Goal: Task Accomplishment & Management: Manage account settings

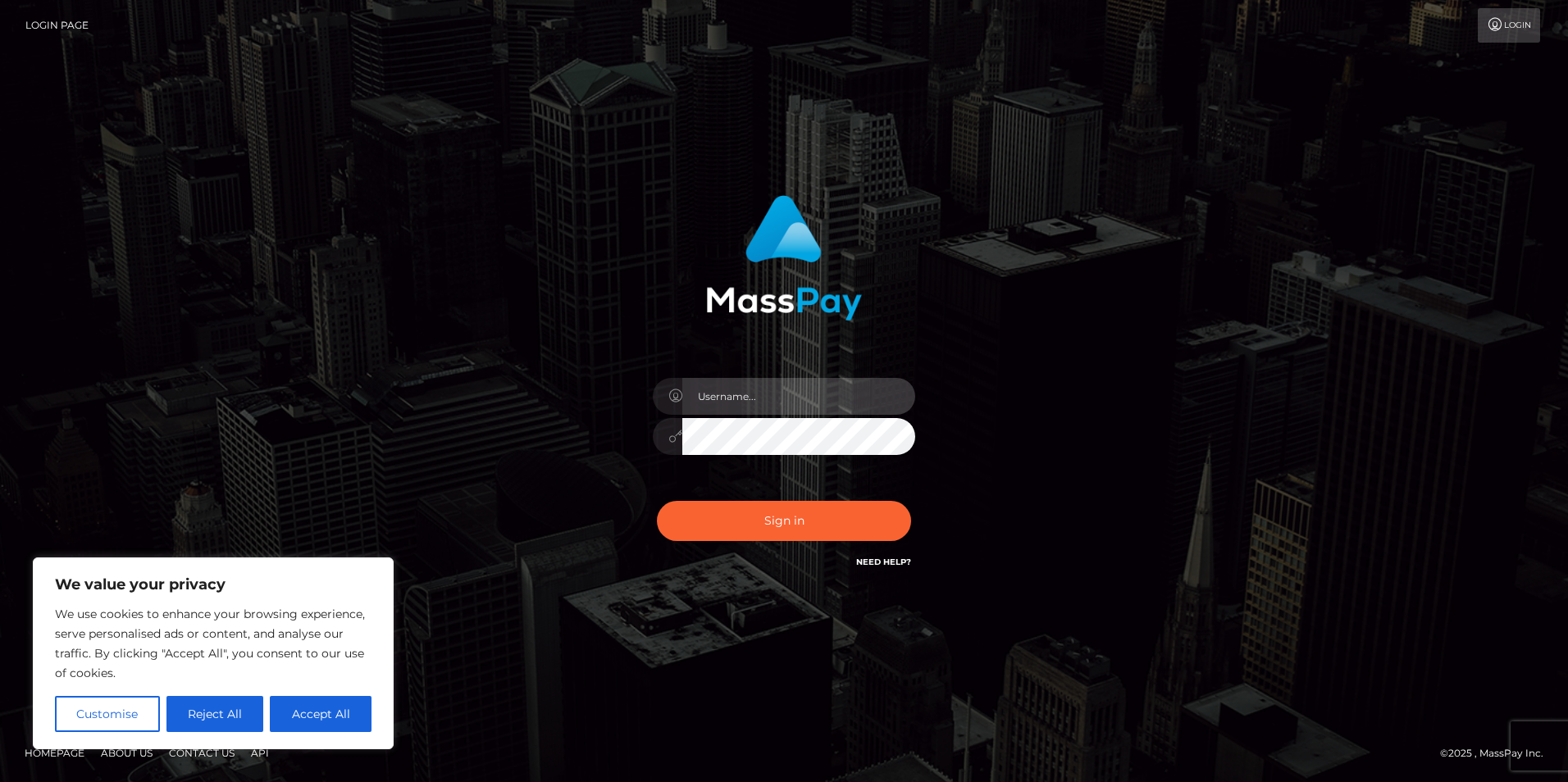
click at [781, 395] on input "text" at bounding box center [799, 397] width 233 height 37
click at [422, 349] on div "Sign in" at bounding box center [784, 391] width 935 height 418
click at [98, 719] on button "Customise" at bounding box center [108, 714] width 105 height 36
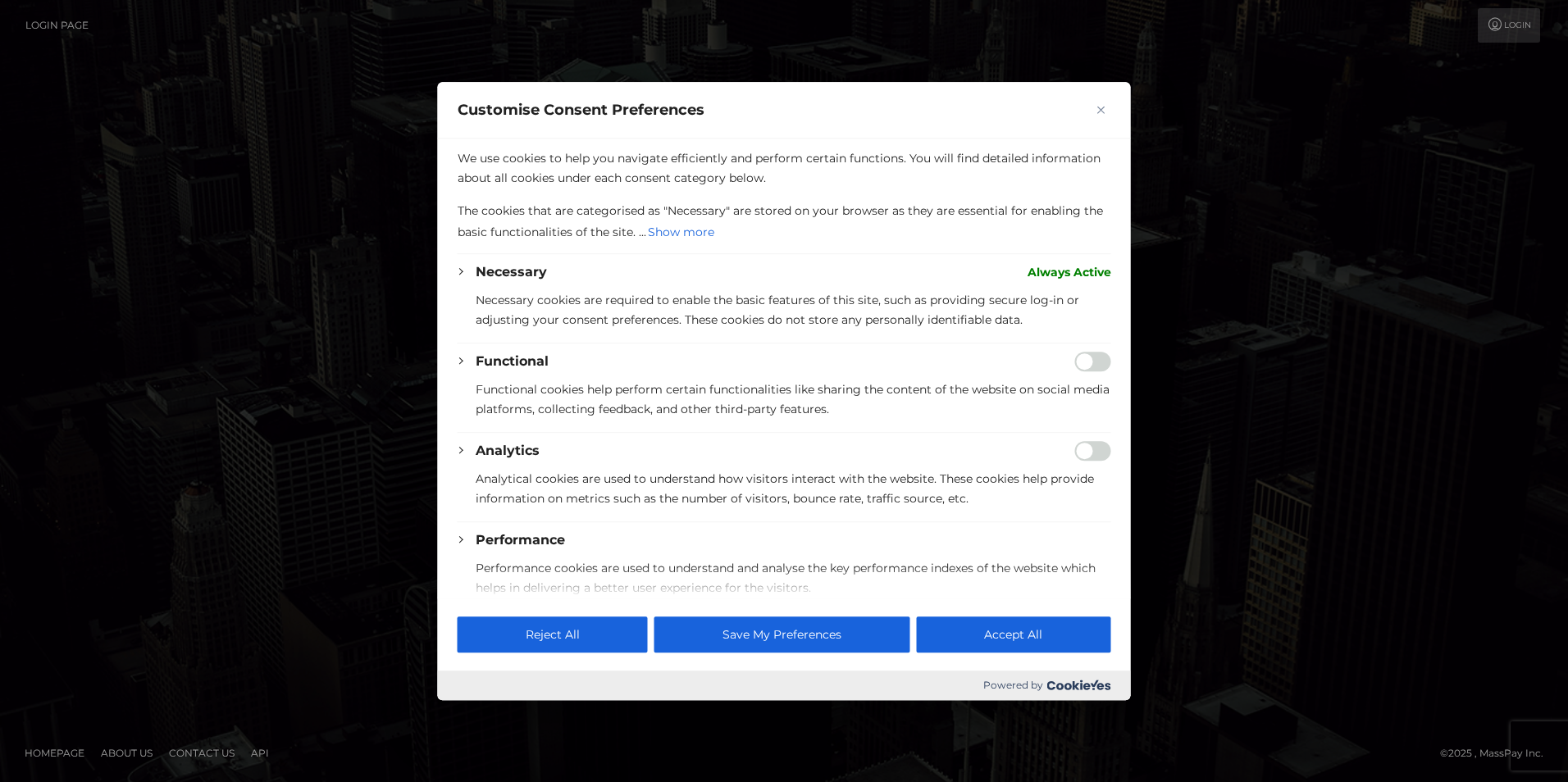
click at [1093, 114] on button "Close" at bounding box center [1100, 109] width 19 height 19
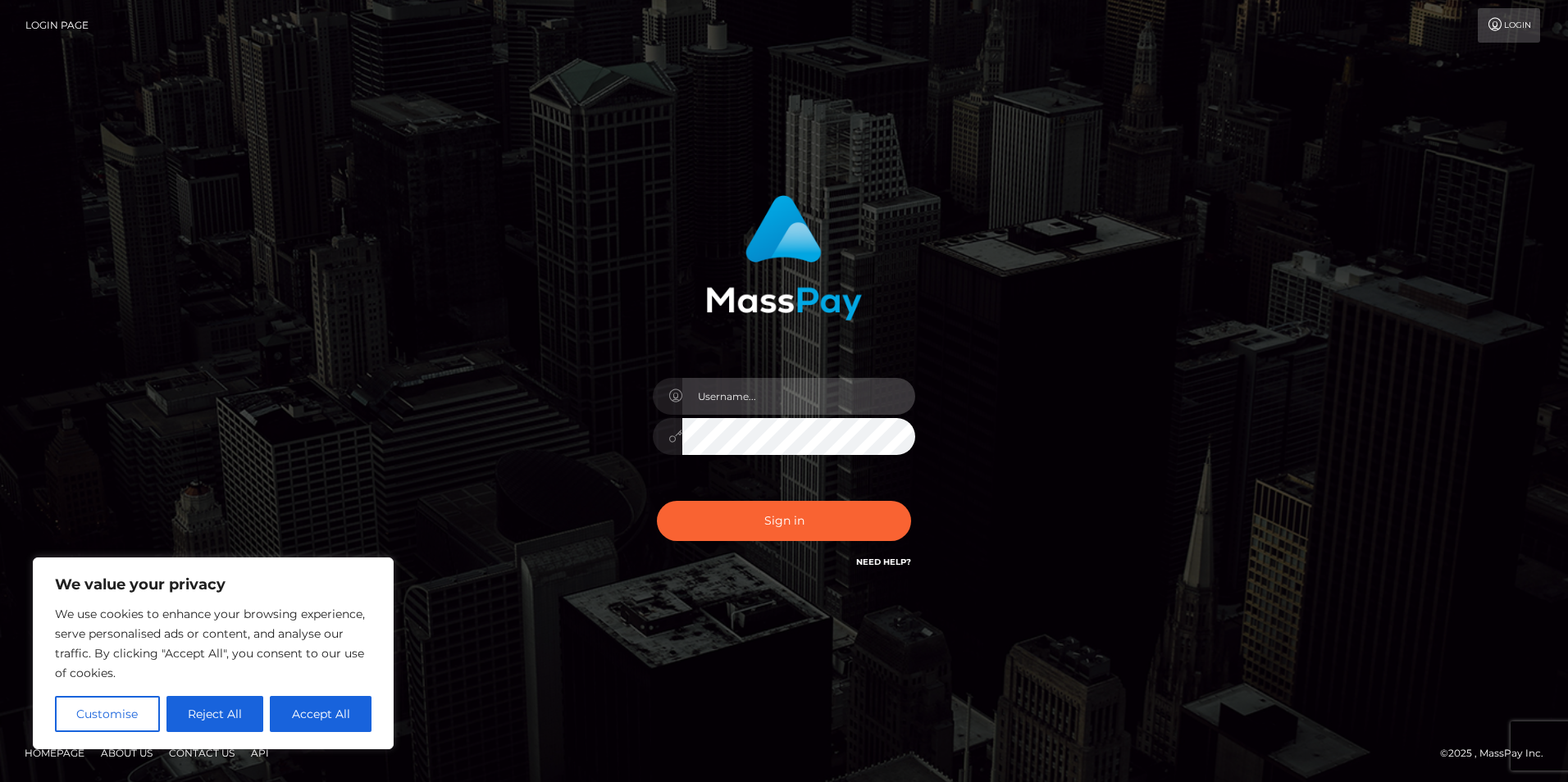
click at [745, 397] on input "text" at bounding box center [799, 397] width 233 height 37
click at [220, 721] on button "Reject All" at bounding box center [216, 714] width 98 height 36
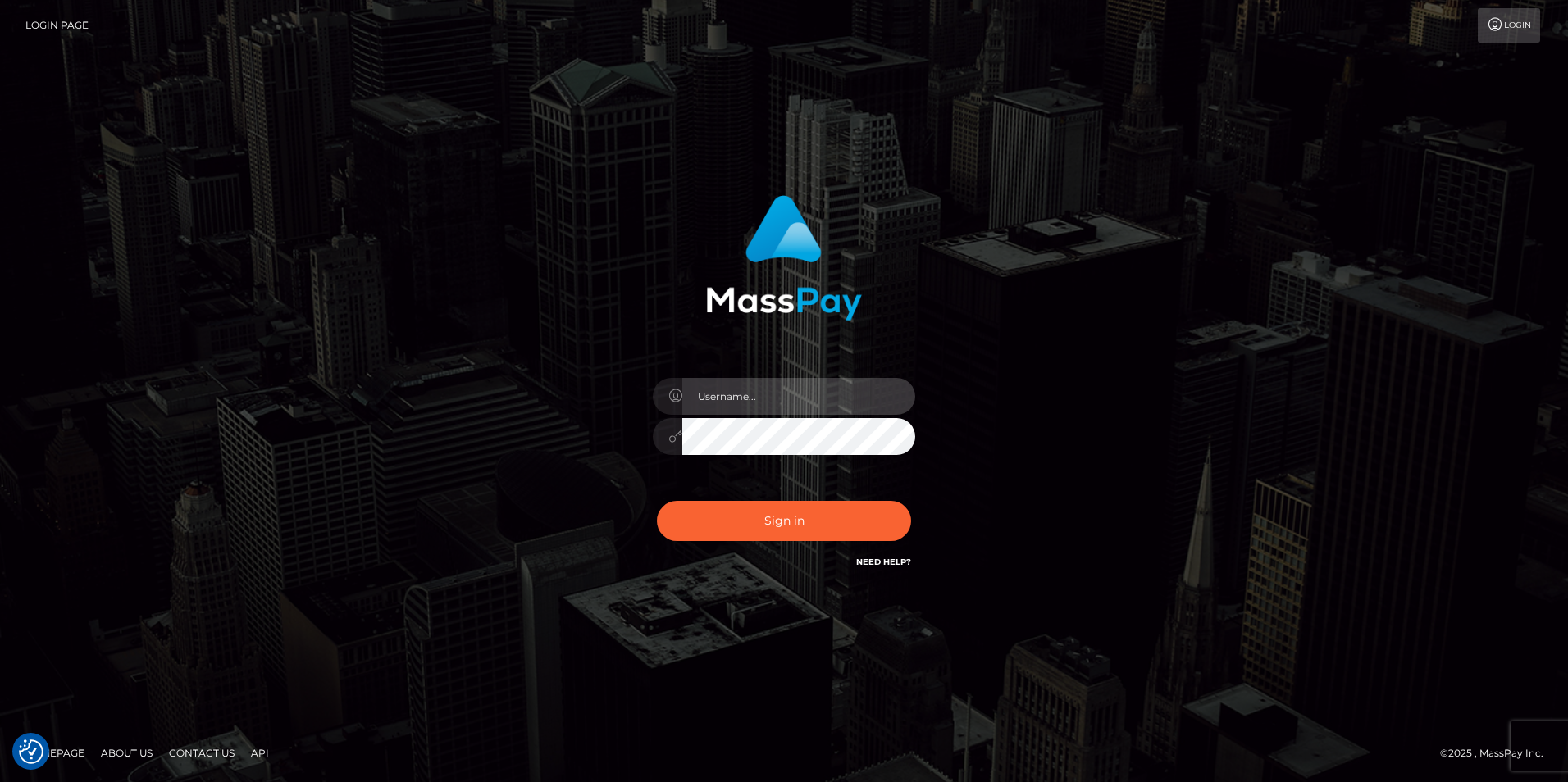
click at [788, 407] on input "text" at bounding box center [799, 397] width 233 height 37
click at [721, 398] on input "text" at bounding box center [799, 397] width 233 height 37
type input "my.gumi08@gmail.com"
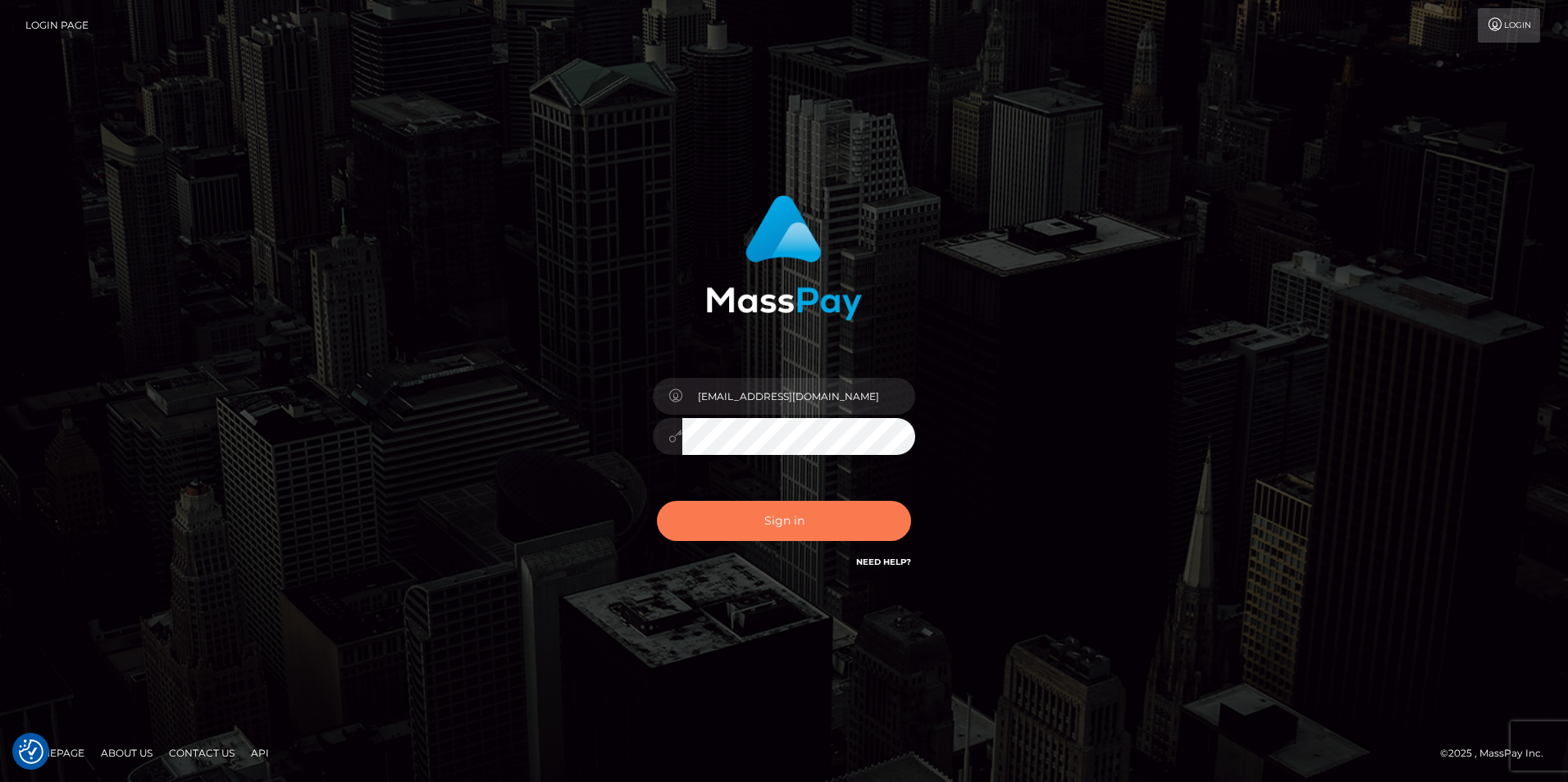
click at [759, 529] on button "Sign in" at bounding box center [784, 521] width 255 height 41
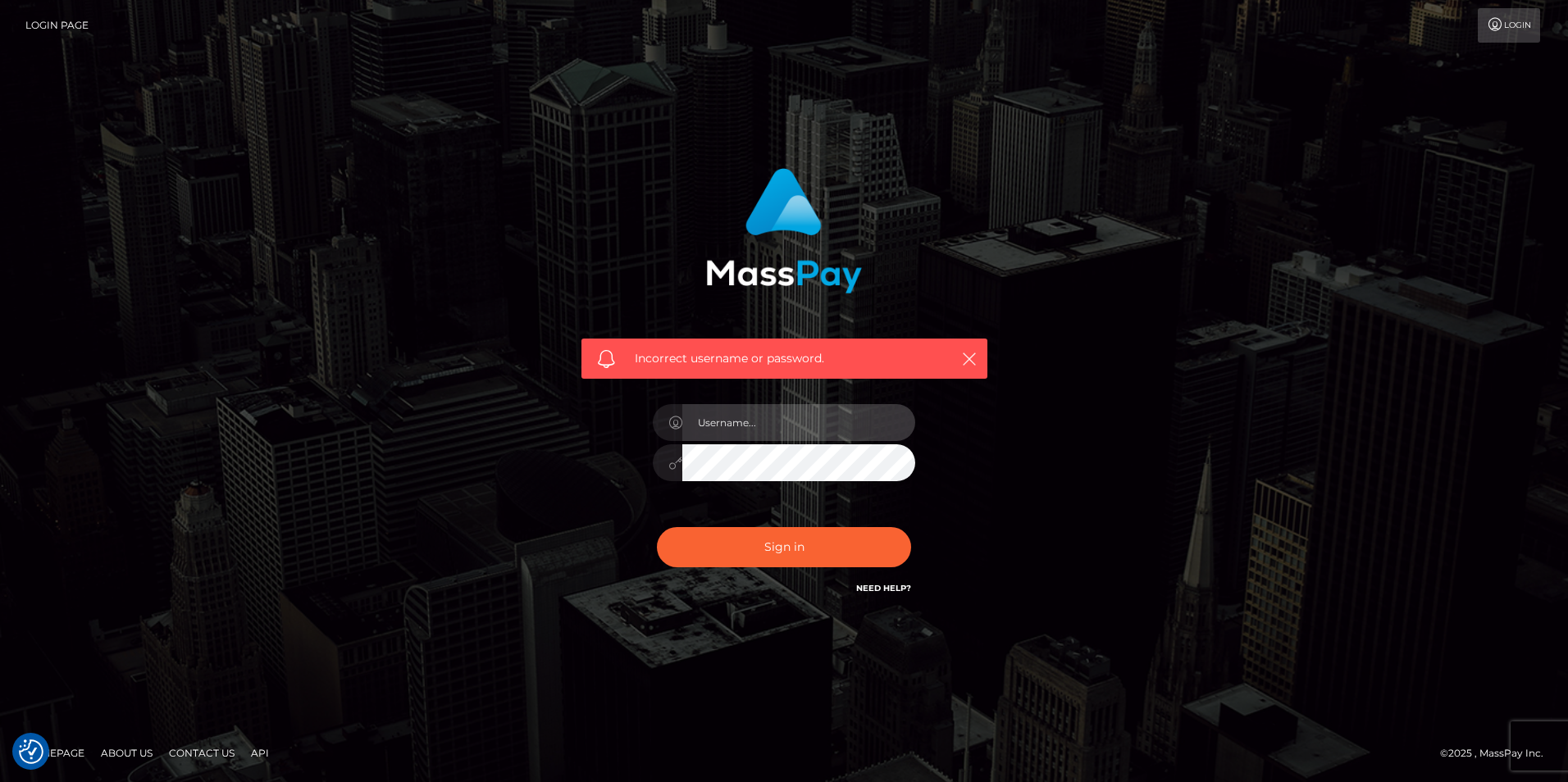
click at [771, 426] on input "text" at bounding box center [799, 422] width 233 height 37
type input "[EMAIL_ADDRESS][DOMAIN_NAME]"
click at [827, 550] on button "Sign in" at bounding box center [784, 548] width 255 height 41
click at [759, 425] on input "text" at bounding box center [799, 422] width 233 height 37
type input "[EMAIL_ADDRESS][DOMAIN_NAME]"
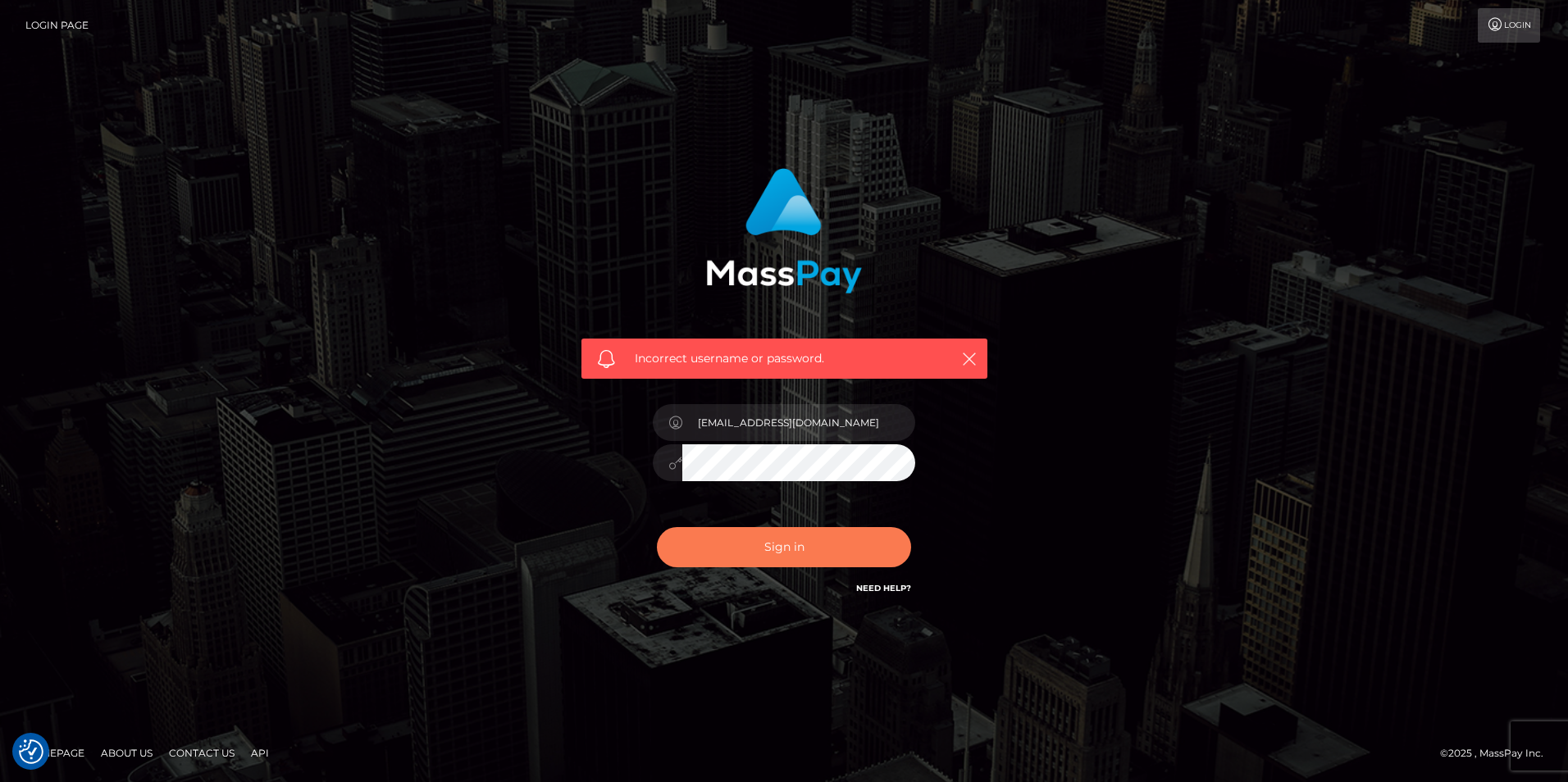
click at [733, 536] on button "Sign in" at bounding box center [784, 548] width 255 height 41
click at [962, 354] on icon "button" at bounding box center [969, 360] width 17 height 17
click at [969, 361] on icon "button" at bounding box center [969, 360] width 17 height 17
click at [969, 357] on icon "button" at bounding box center [969, 360] width 17 height 17
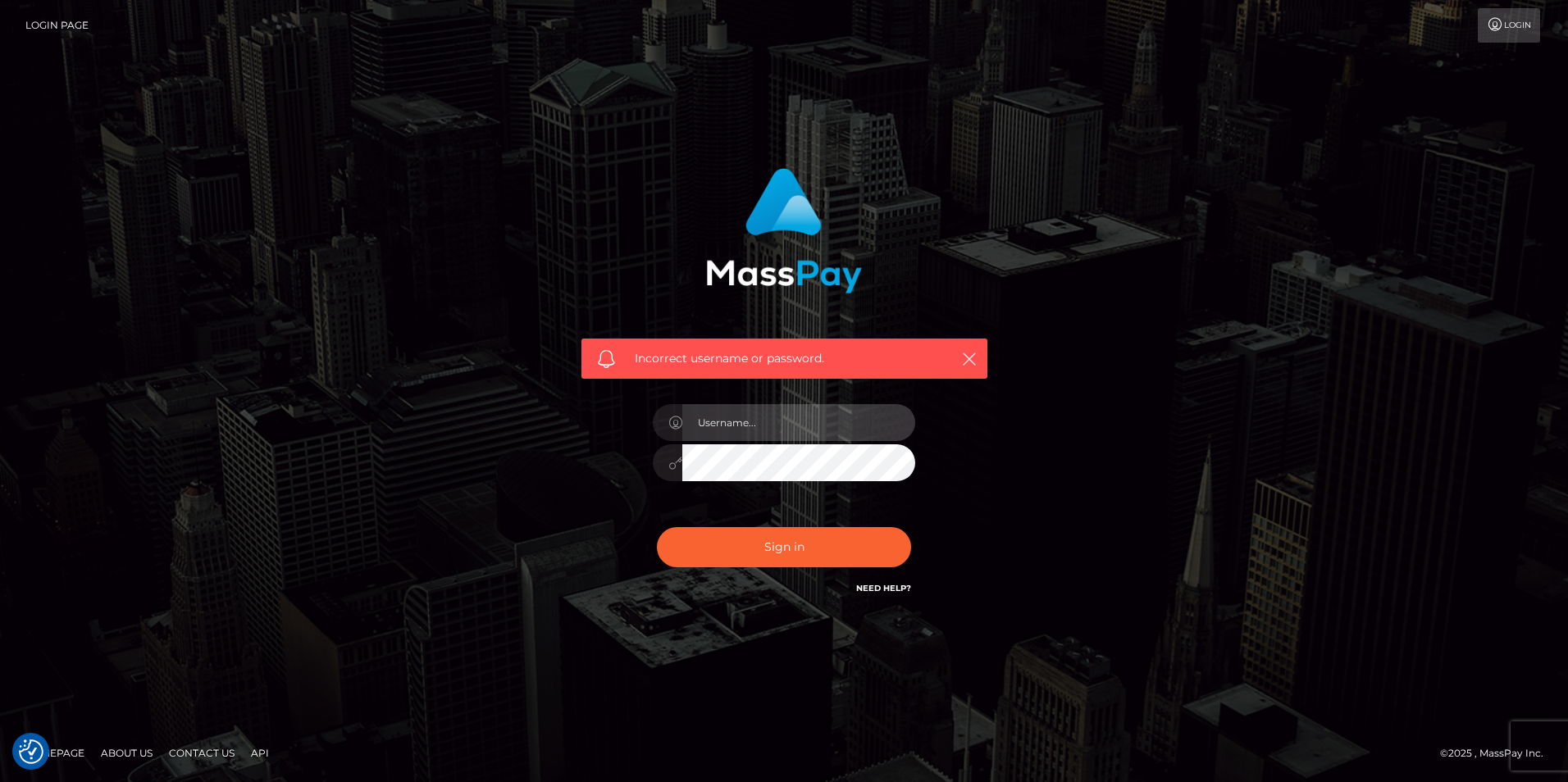
click at [784, 422] on input "text" at bounding box center [799, 422] width 233 height 37
type input "my.gumi08@gmail.com"
click at [803, 555] on button "Sign in" at bounding box center [784, 548] width 255 height 41
click at [887, 590] on link "Need Help?" at bounding box center [884, 588] width 55 height 11
click at [970, 359] on icon "button" at bounding box center [969, 360] width 17 height 17
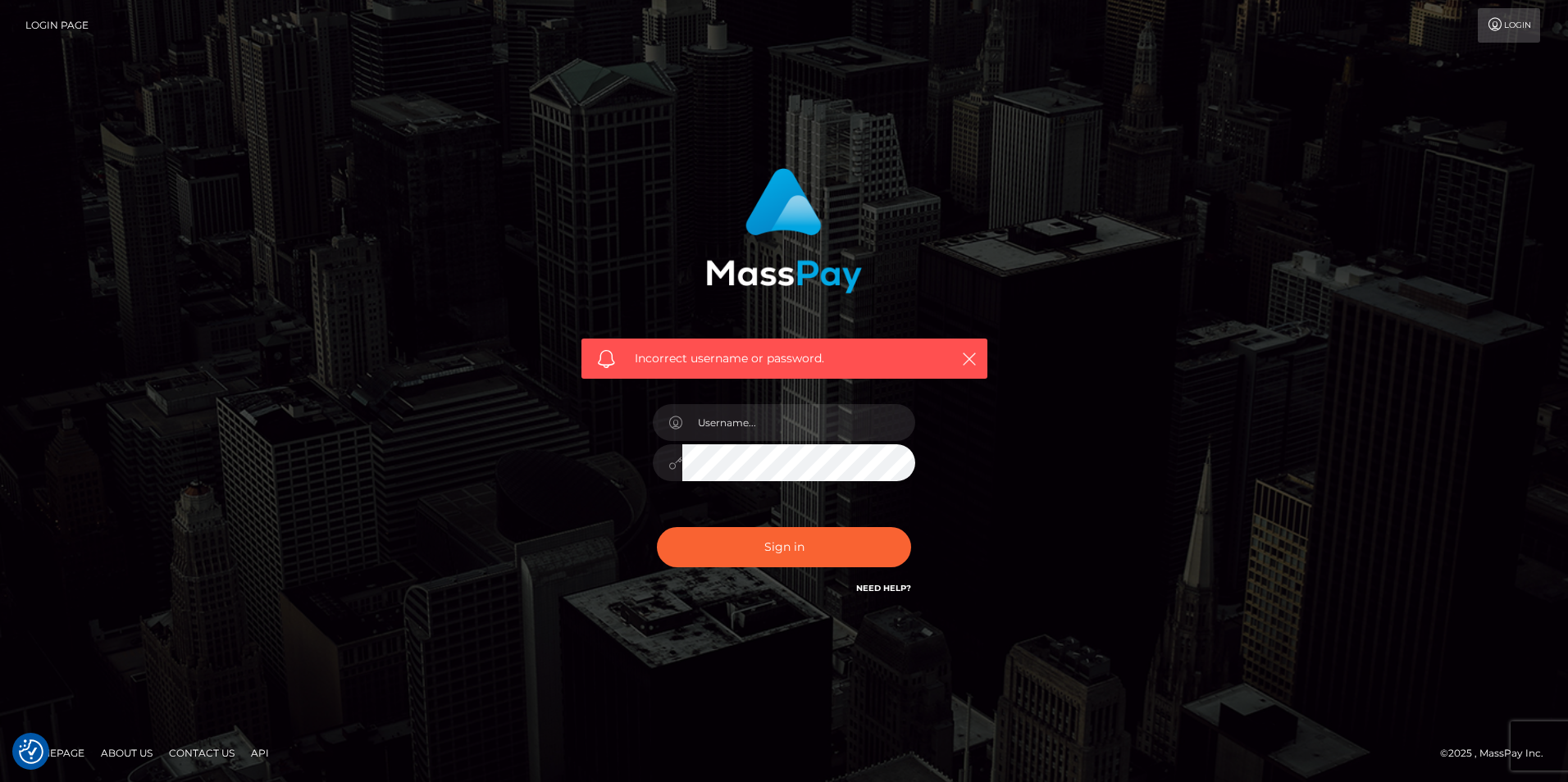
click at [1518, 21] on link "Login" at bounding box center [1509, 25] width 63 height 34
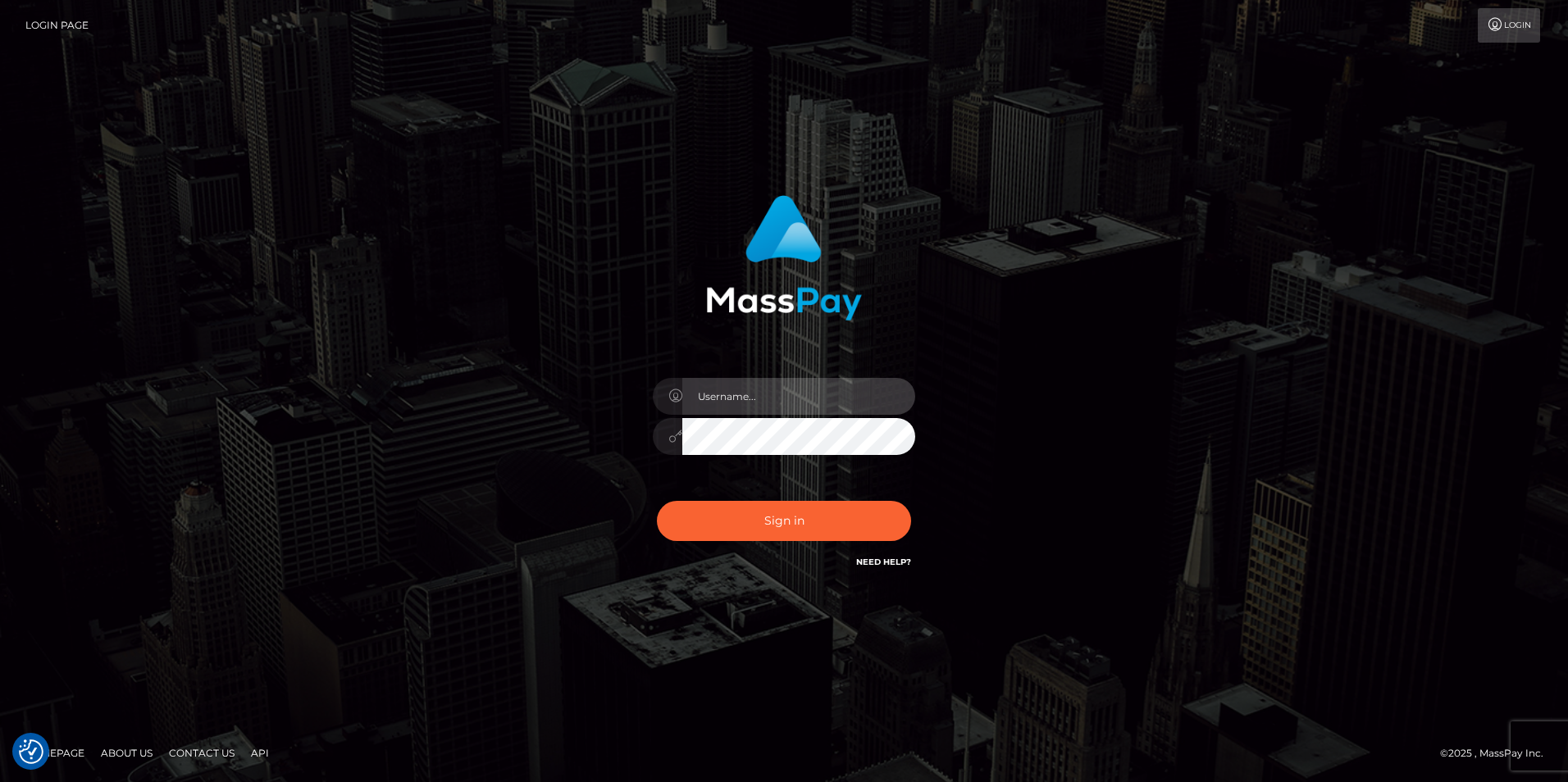
click at [770, 405] on input "text" at bounding box center [799, 397] width 233 height 37
type input "my.gumi08@gmail.com"
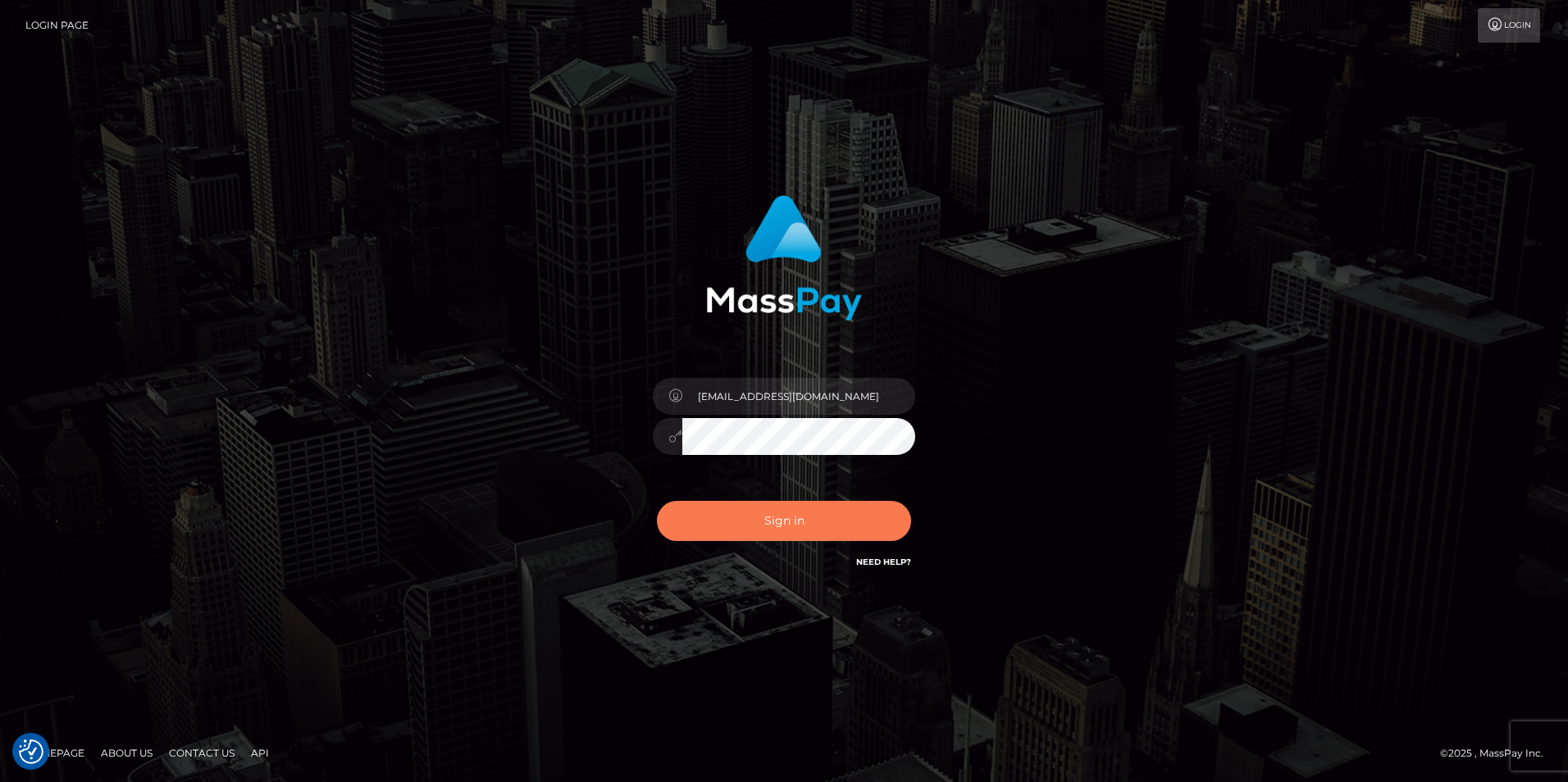
click at [714, 529] on button "Sign in" at bounding box center [784, 521] width 255 height 41
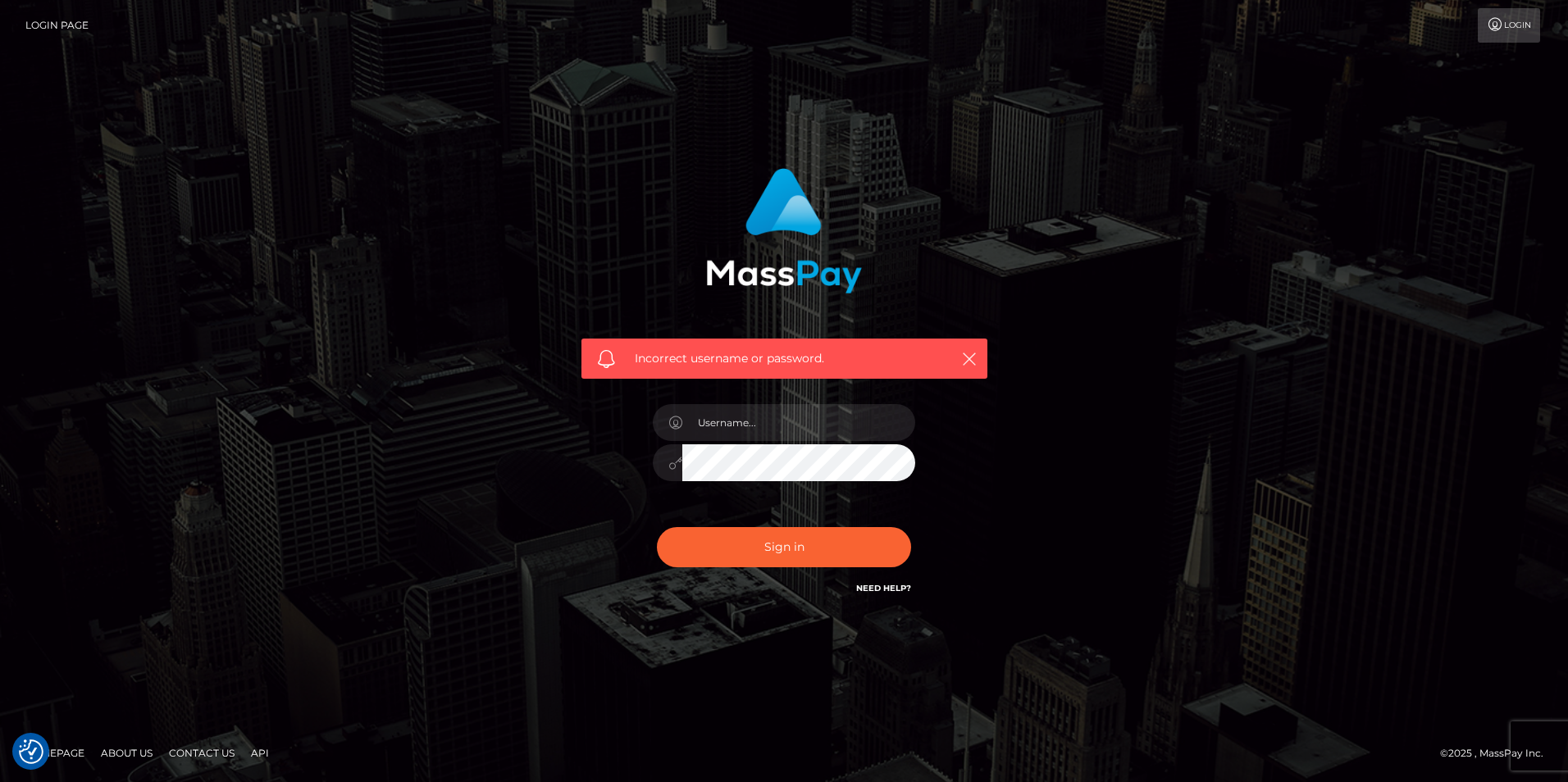
click at [1506, 36] on link "Login" at bounding box center [1509, 25] width 63 height 34
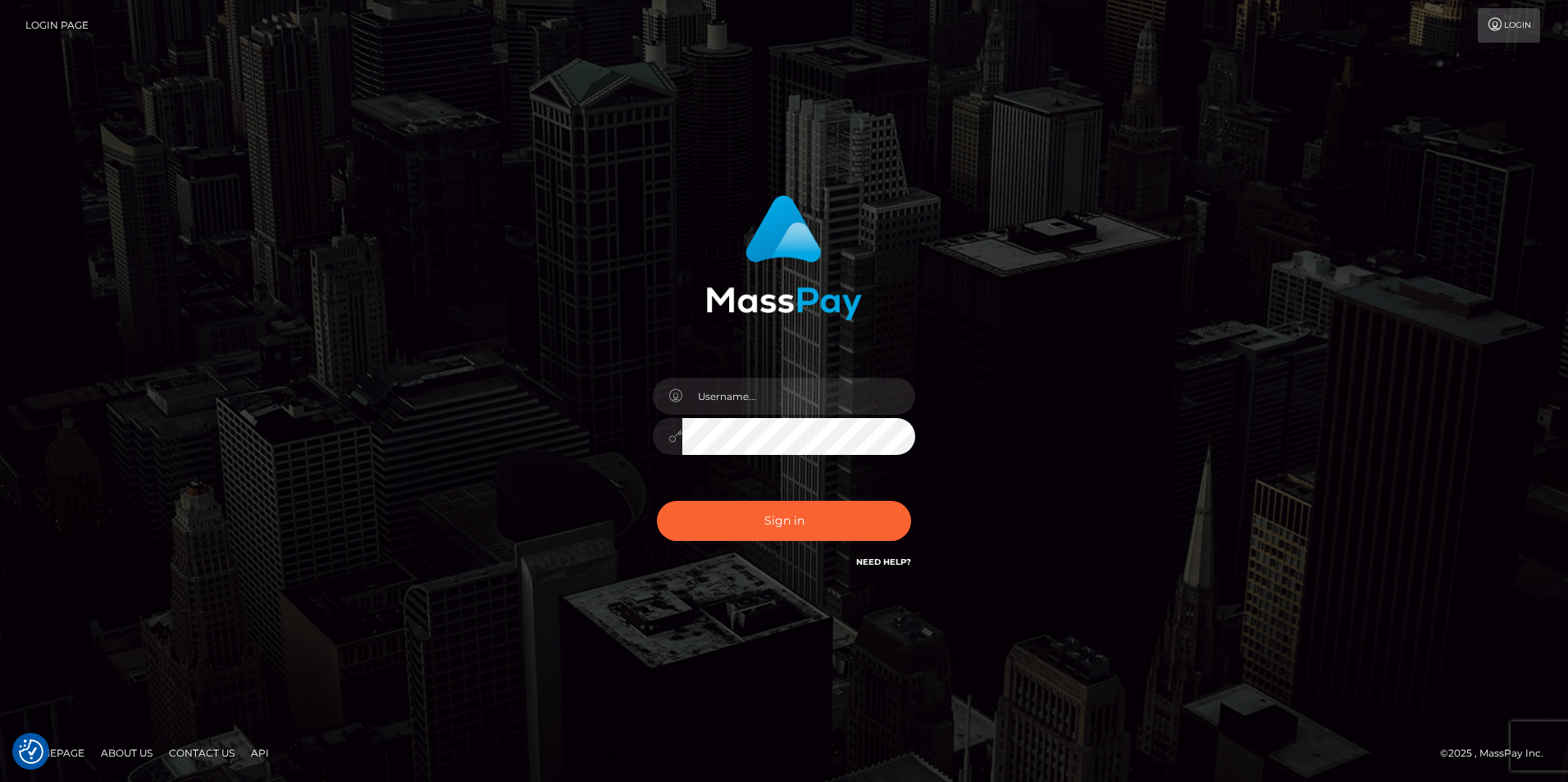
click at [881, 569] on div "Need Help?" at bounding box center [884, 564] width 55 height 20
click at [882, 562] on link "Need Help?" at bounding box center [884, 563] width 55 height 11
